Goal: Navigation & Orientation: Understand site structure

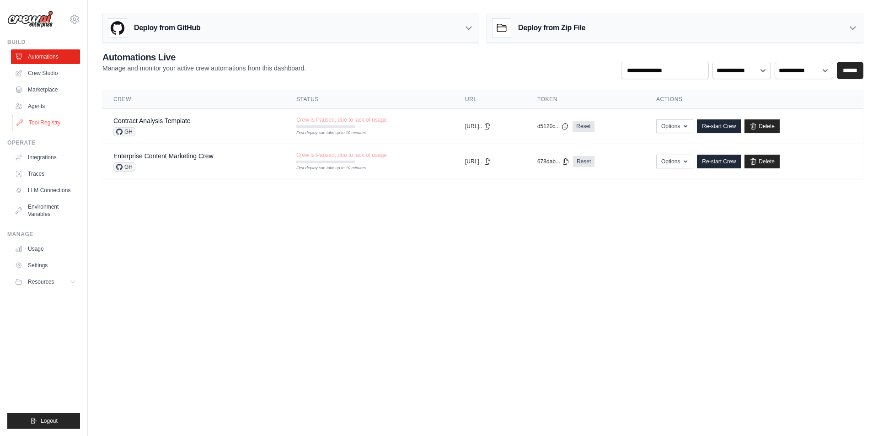
click at [47, 124] on link "Tool Registry" at bounding box center [46, 122] width 69 height 15
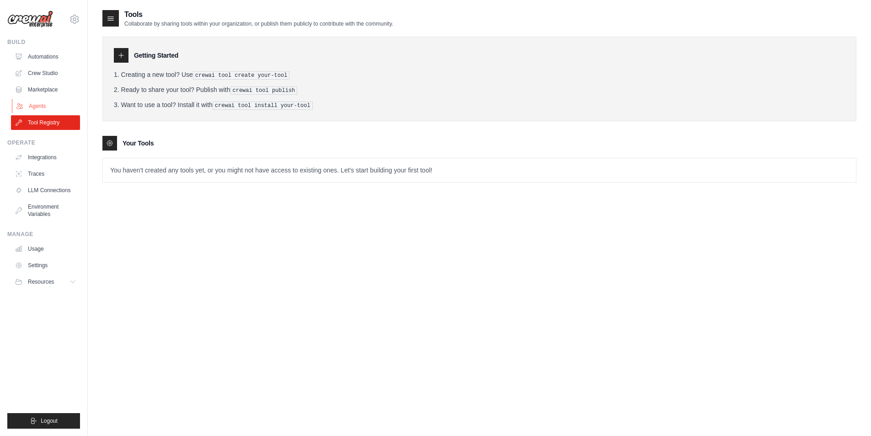
click at [47, 109] on link "Agents" at bounding box center [46, 106] width 69 height 15
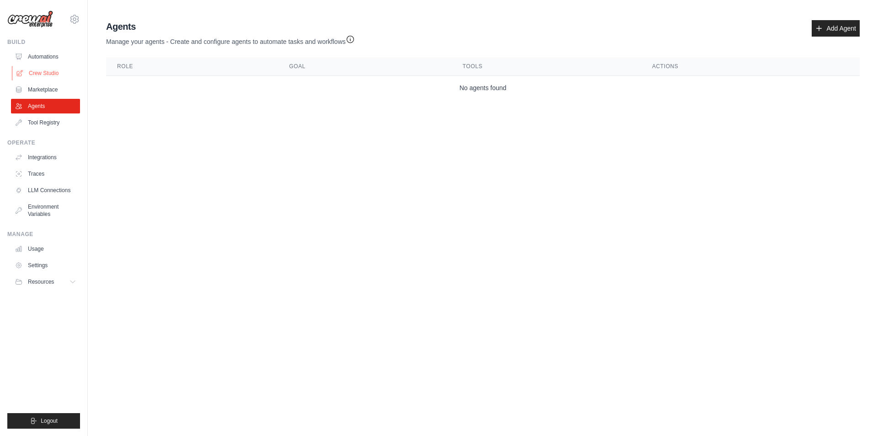
click at [52, 75] on link "Crew Studio" at bounding box center [46, 73] width 69 height 15
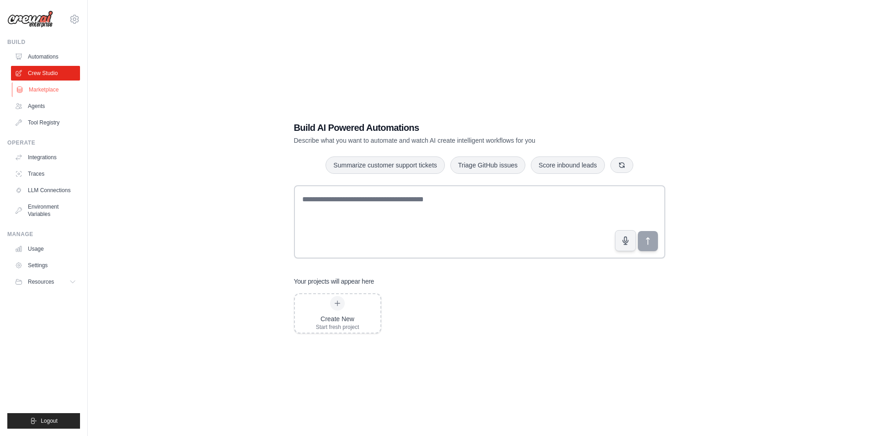
click at [49, 86] on link "Marketplace" at bounding box center [46, 89] width 69 height 15
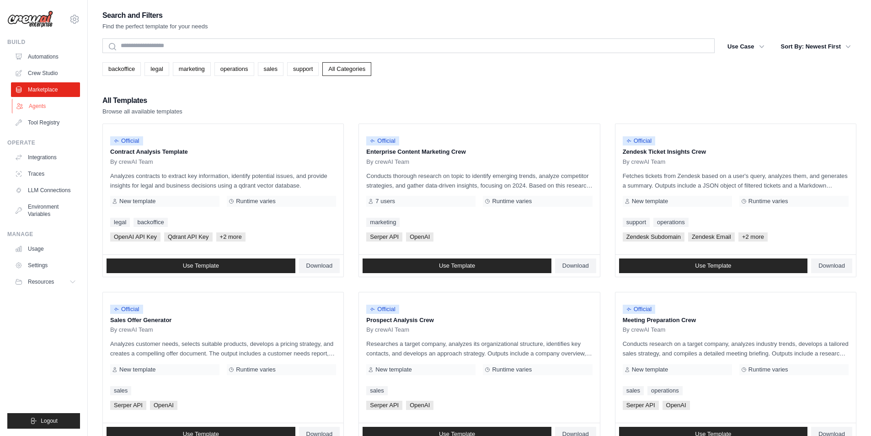
click at [38, 104] on link "Agents" at bounding box center [46, 106] width 69 height 15
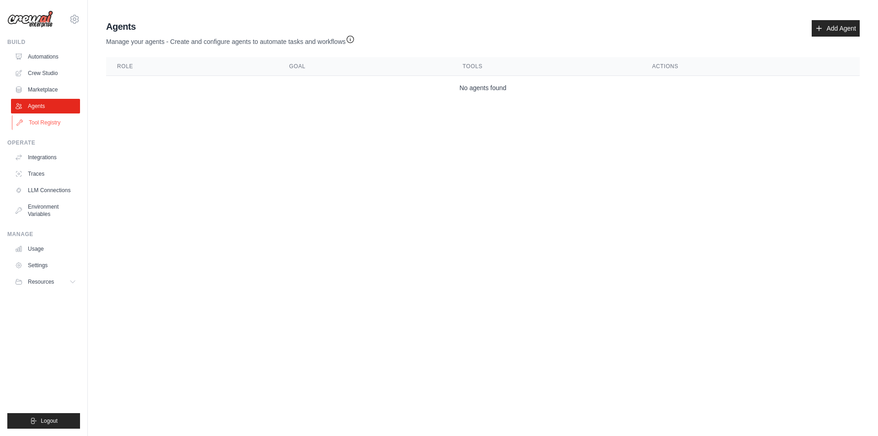
click at [54, 120] on link "Tool Registry" at bounding box center [46, 122] width 69 height 15
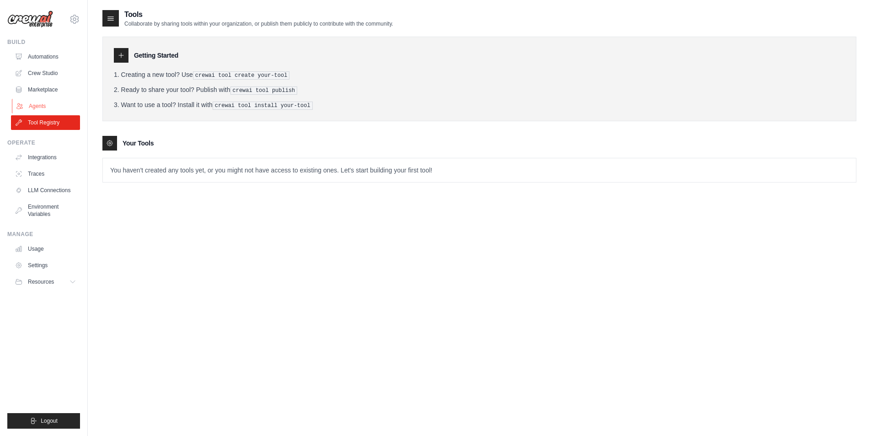
click at [49, 102] on link "Agents" at bounding box center [46, 106] width 69 height 15
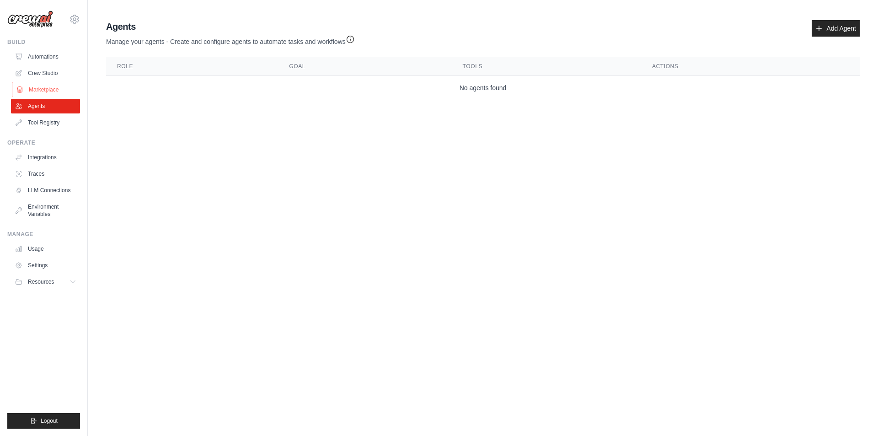
click at [48, 88] on link "Marketplace" at bounding box center [46, 89] width 69 height 15
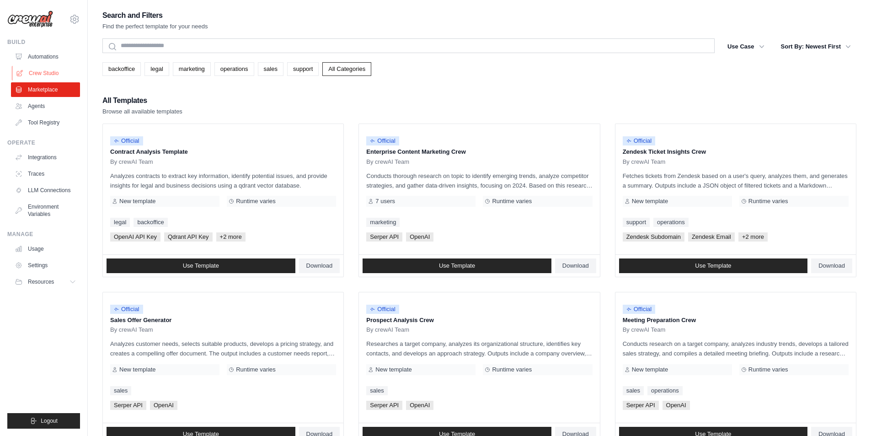
click at [49, 76] on link "Crew Studio" at bounding box center [46, 73] width 69 height 15
